Goal: Contribute content

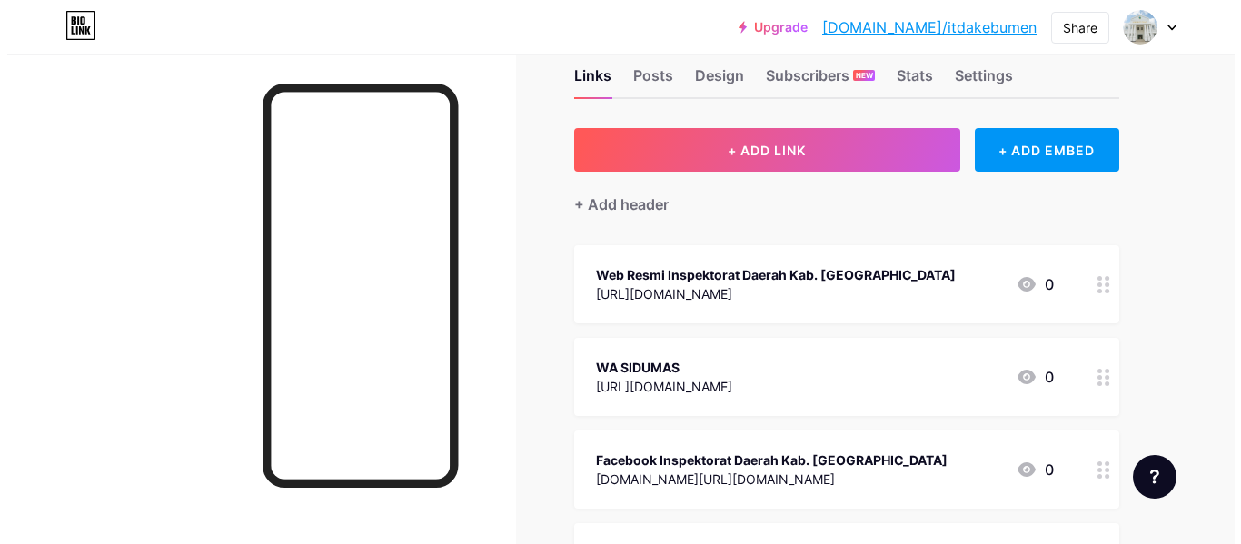
scroll to position [10, 0]
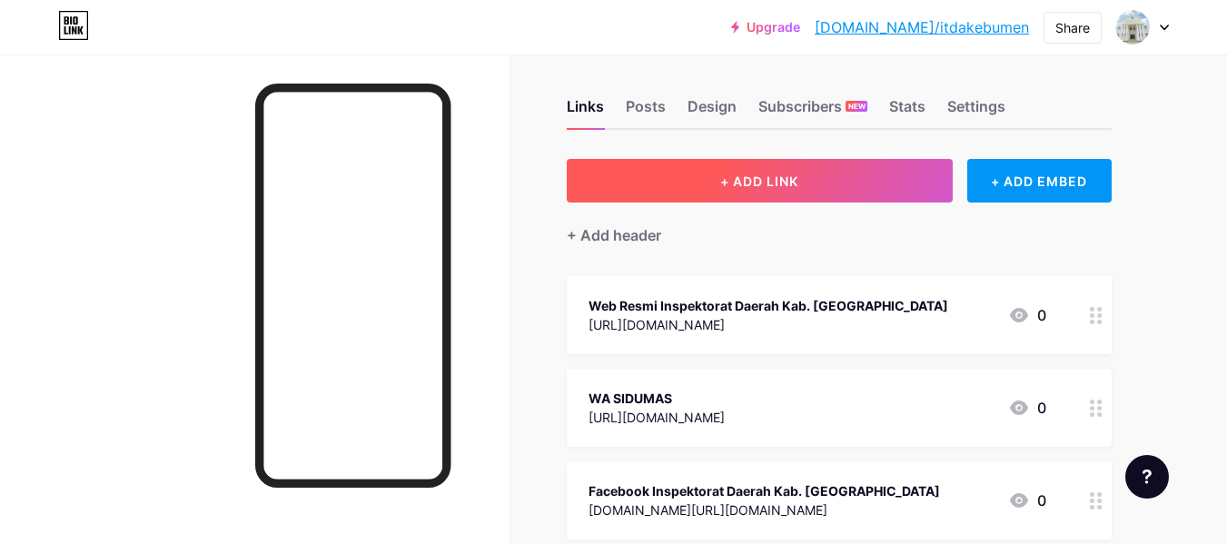
click at [863, 173] on button "+ ADD LINK" at bounding box center [760, 181] width 386 height 44
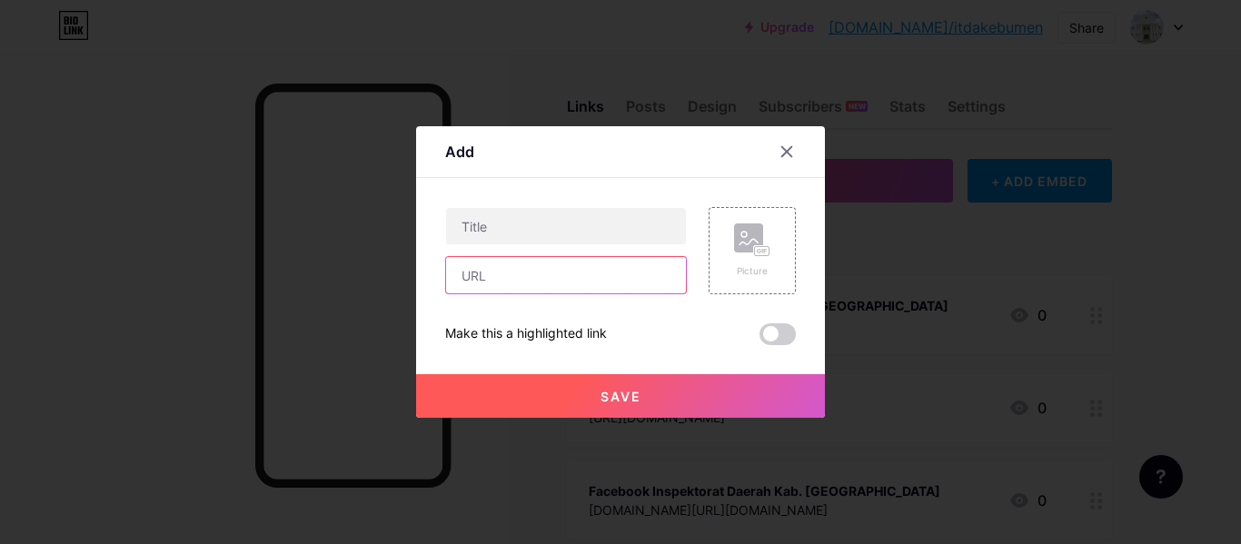
click at [618, 267] on input "text" at bounding box center [566, 275] width 240 height 36
paste input "[URL][DOMAIN_NAME]"
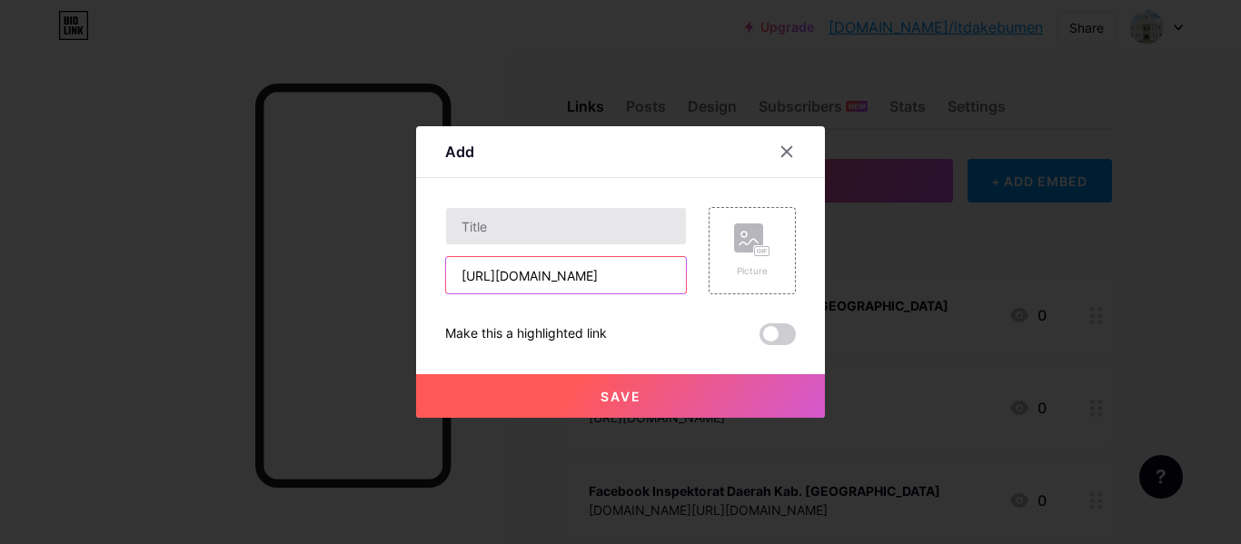
scroll to position [0, 353]
type input "[URL][DOMAIN_NAME]"
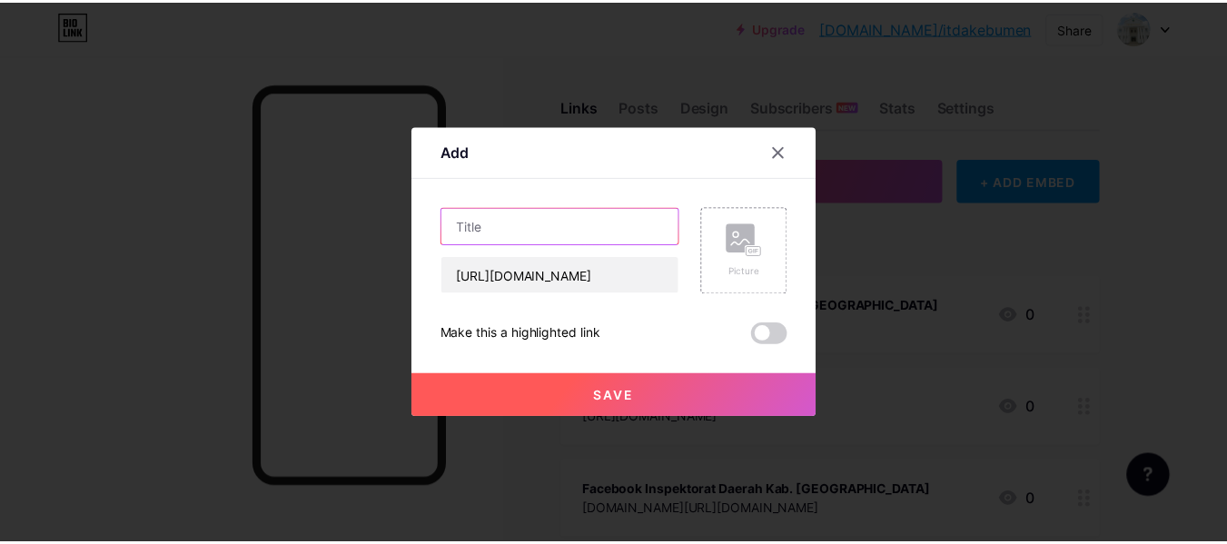
scroll to position [0, 0]
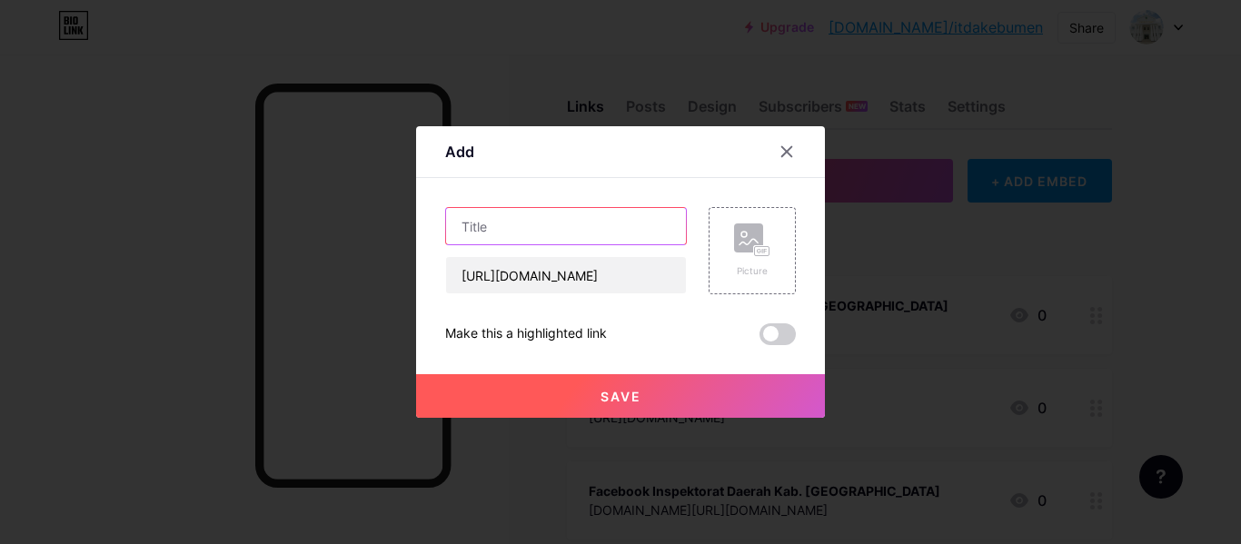
click at [579, 218] on input "text" at bounding box center [566, 226] width 240 height 36
type input "b"
type input "Buku Saku SIDUMAS"
click at [652, 385] on button "Save" at bounding box center [620, 396] width 409 height 44
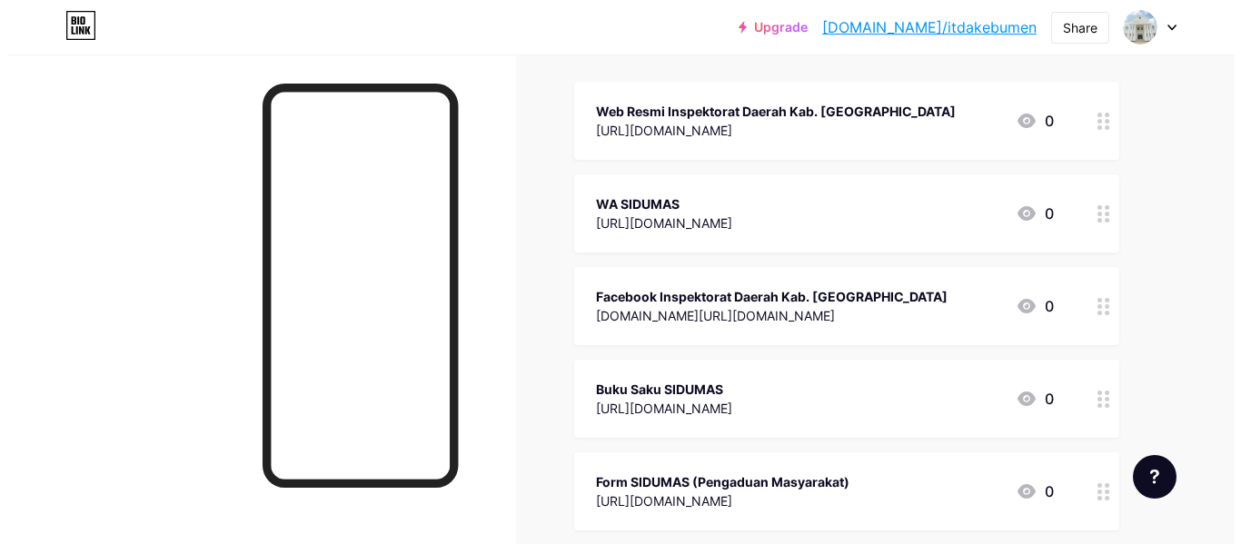
scroll to position [252, 0]
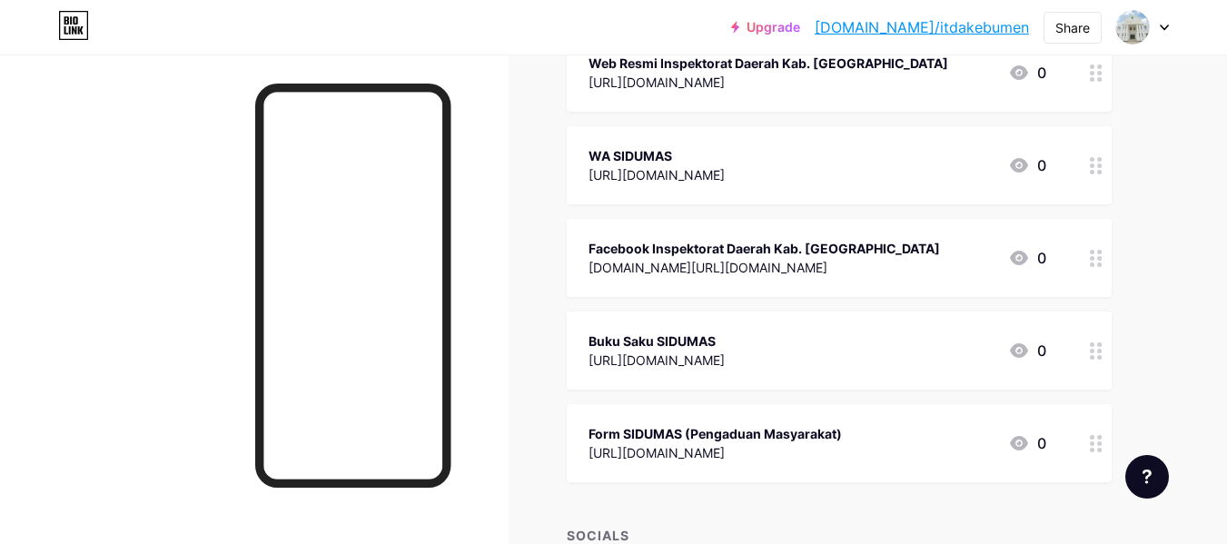
click at [725, 173] on div "[URL][DOMAIN_NAME]" at bounding box center [656, 174] width 136 height 19
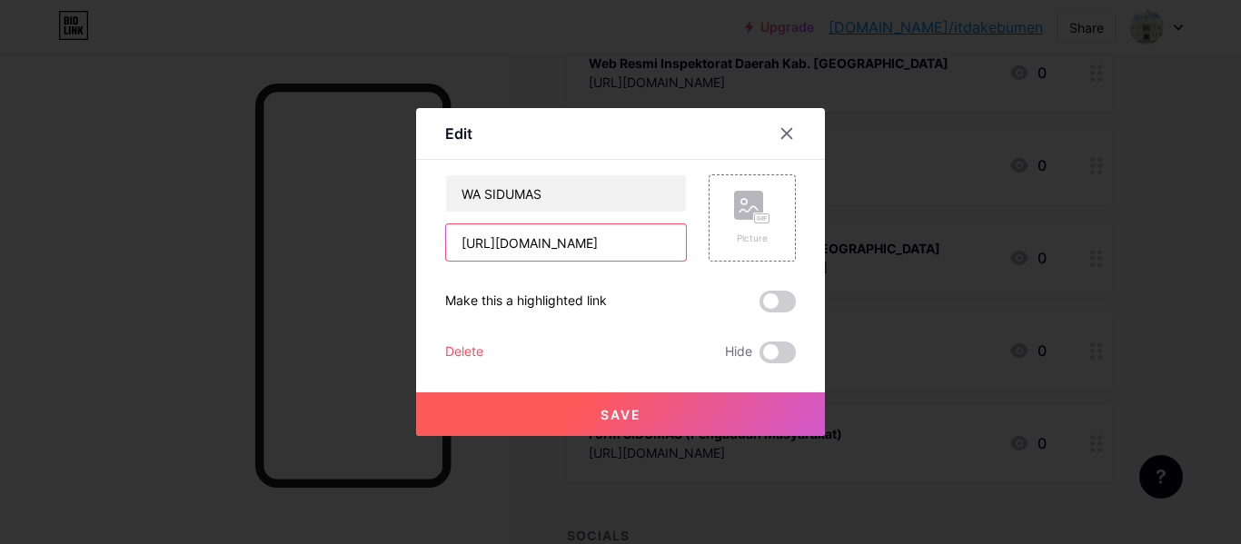
drag, startPoint x: 634, startPoint y: 242, endPoint x: 398, endPoint y: 241, distance: 236.1
click at [398, 241] on div "Edit Content YouTube Play YouTube video without leaving your page. ADD Vimeo Pl…" at bounding box center [620, 272] width 1241 height 544
